Goal: Navigation & Orientation: Find specific page/section

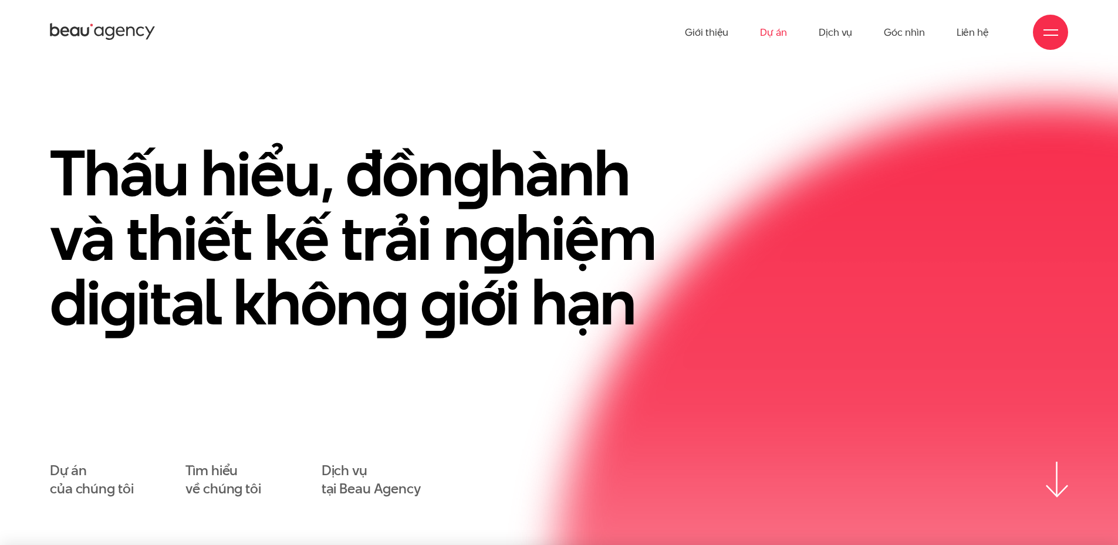
click at [781, 36] on link "Dự án" at bounding box center [773, 32] width 27 height 65
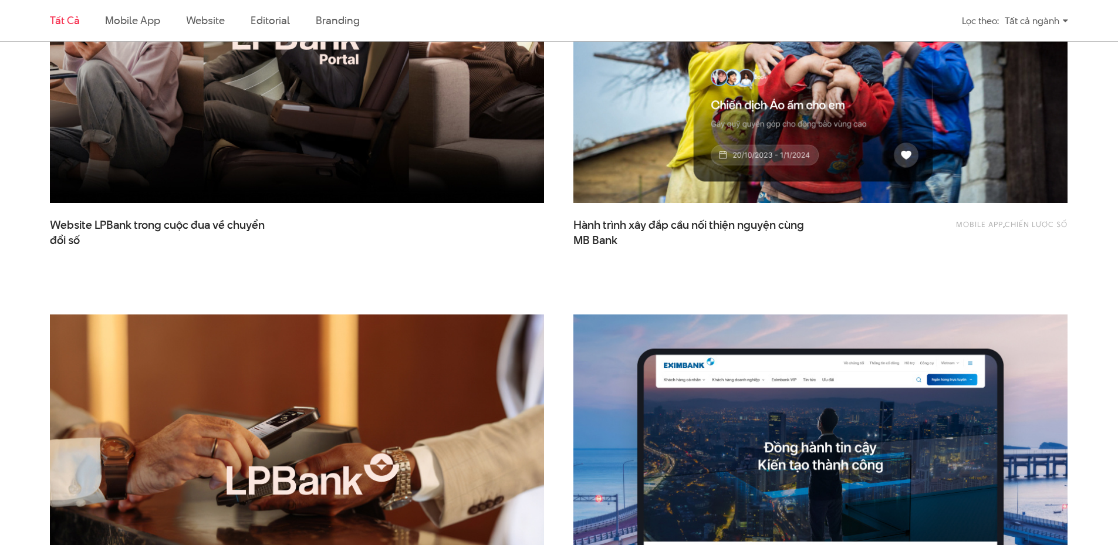
scroll to position [528, 0]
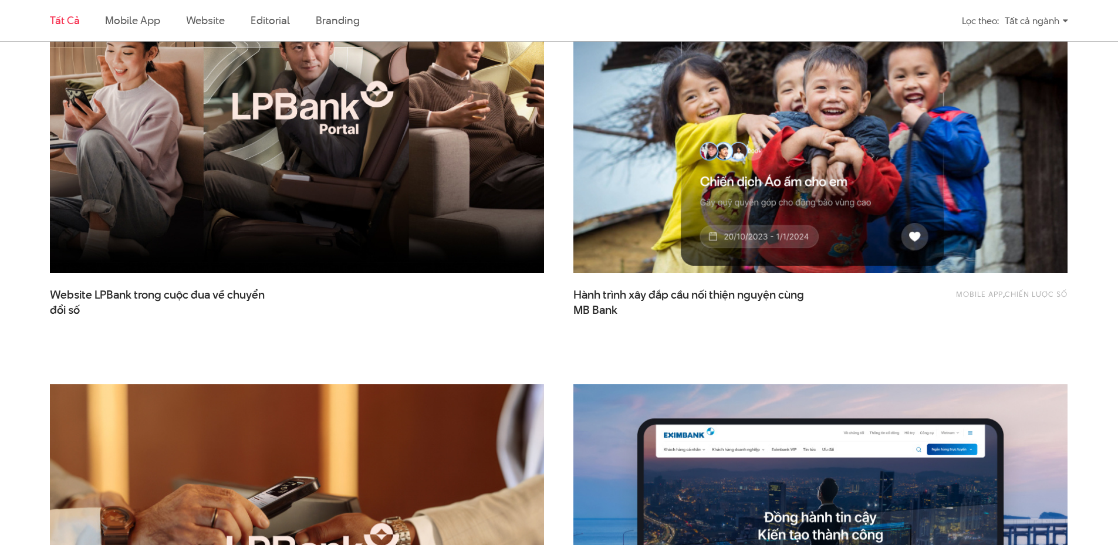
click at [671, 142] on img at bounding box center [821, 107] width 544 height 365
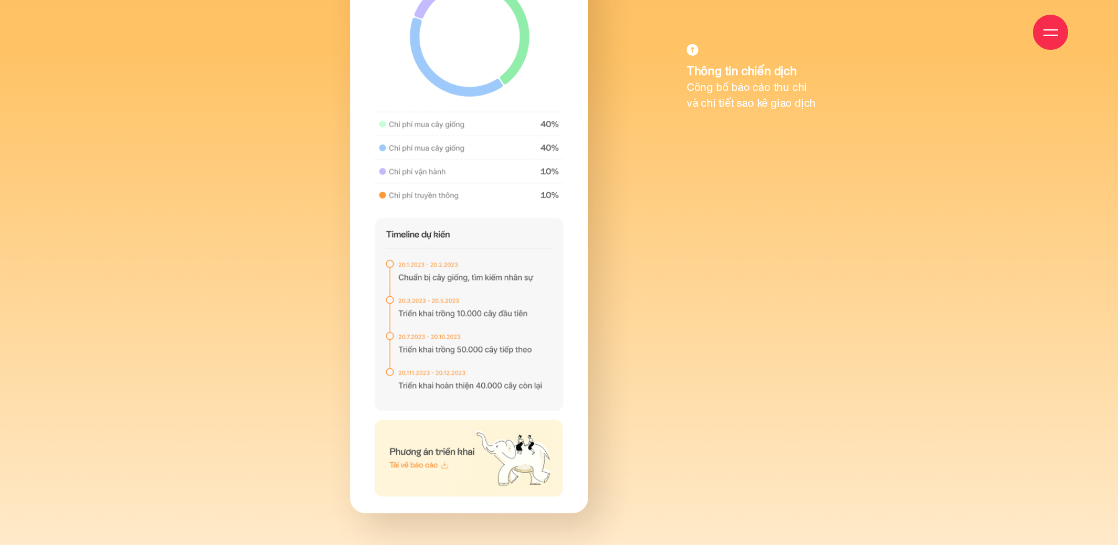
scroll to position [10038, 0]
